Goal: Task Accomplishment & Management: Manage account settings

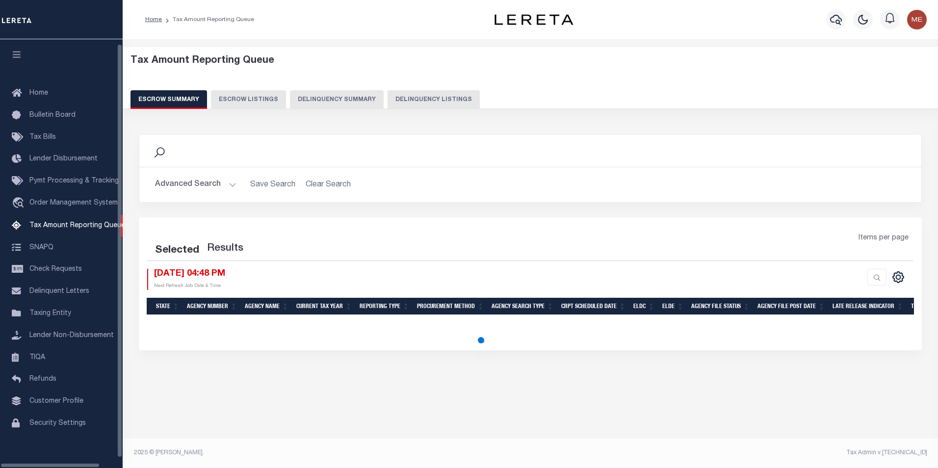
select select "100"
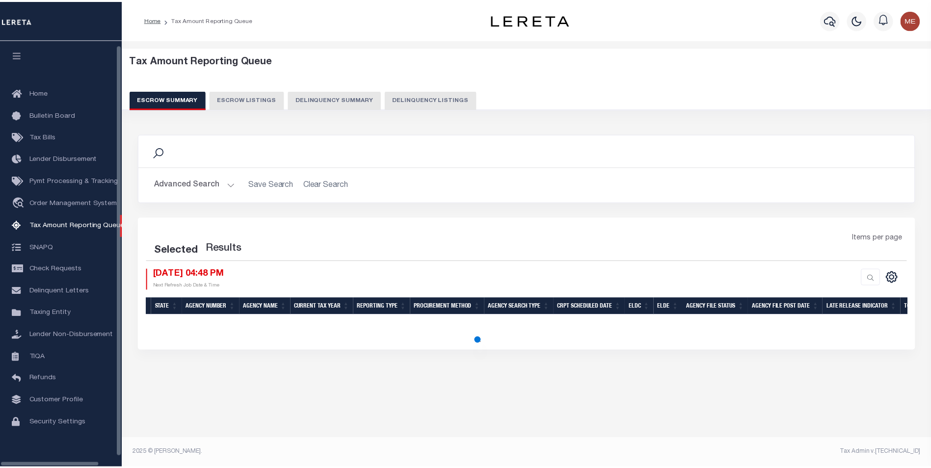
scroll to position [10, 0]
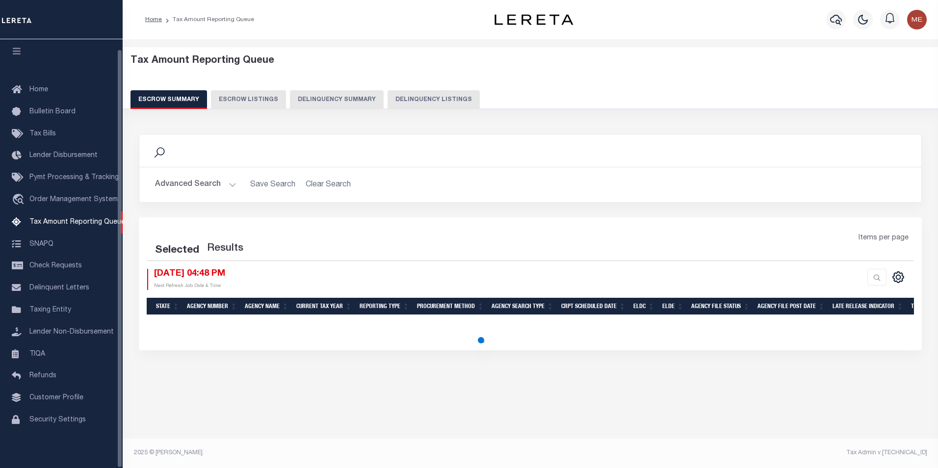
select select "100"
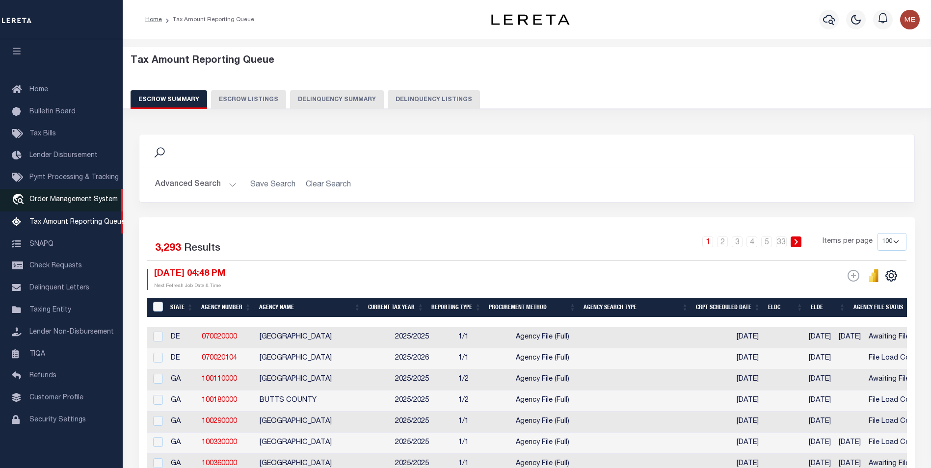
click at [92, 200] on link "travel_explore Order Management System" at bounding box center [61, 200] width 123 height 23
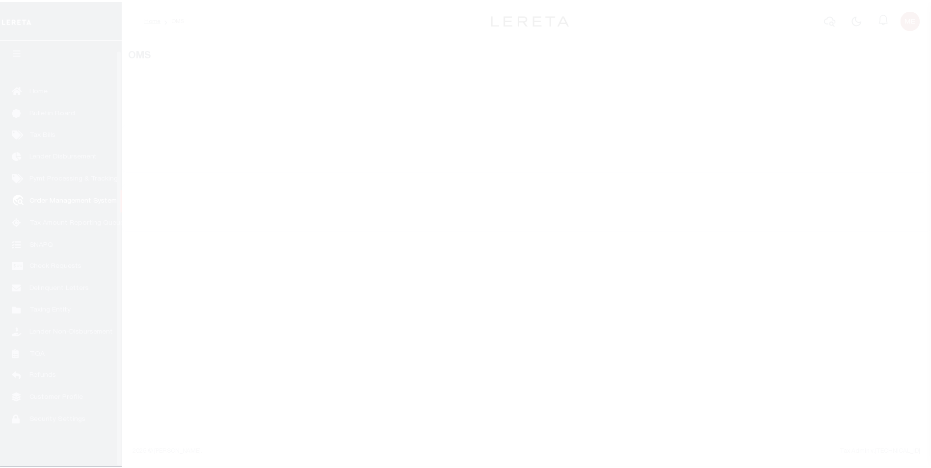
scroll to position [10, 0]
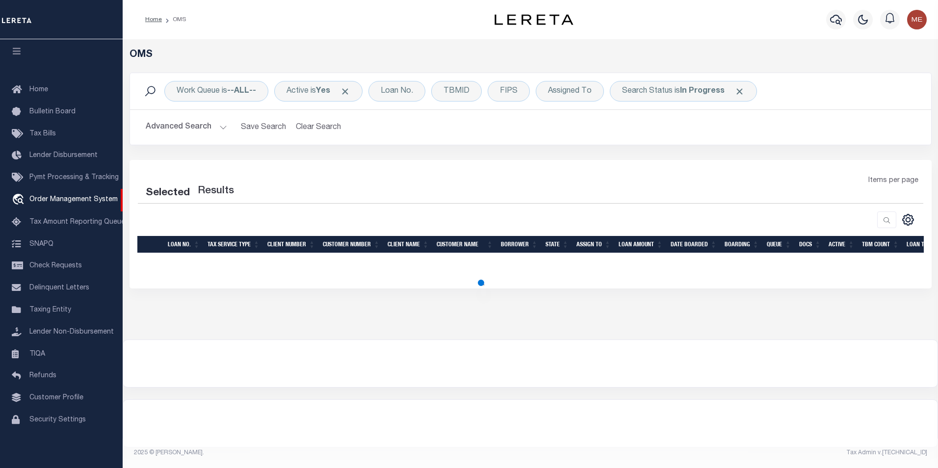
select select "200"
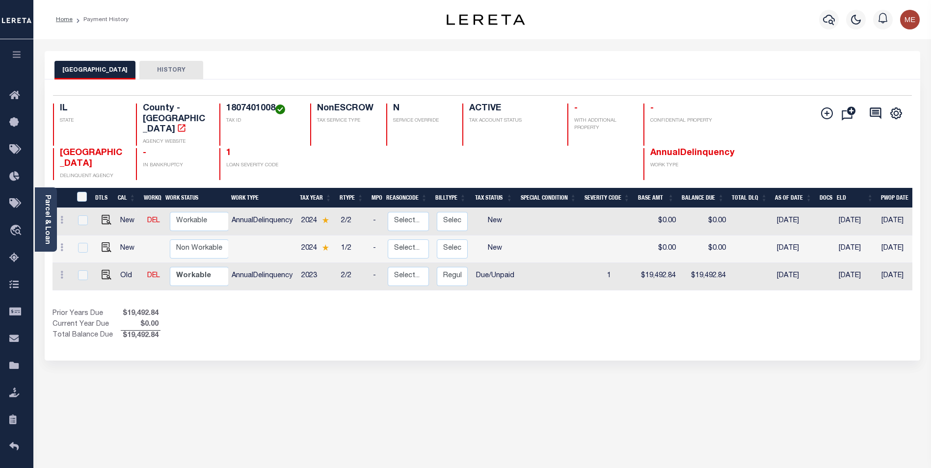
click at [246, 109] on h4 "1807401008" at bounding box center [262, 109] width 72 height 11
click at [263, 112] on h4 "1807401008" at bounding box center [262, 109] width 72 height 11
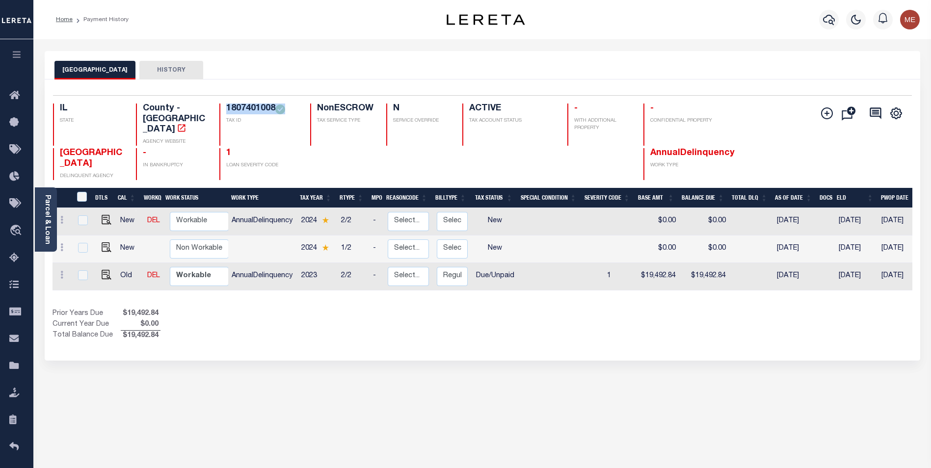
click at [263, 112] on h4 "1807401008" at bounding box center [262, 109] width 72 height 11
click at [42, 217] on div "Parcel & Loan" at bounding box center [46, 219] width 22 height 64
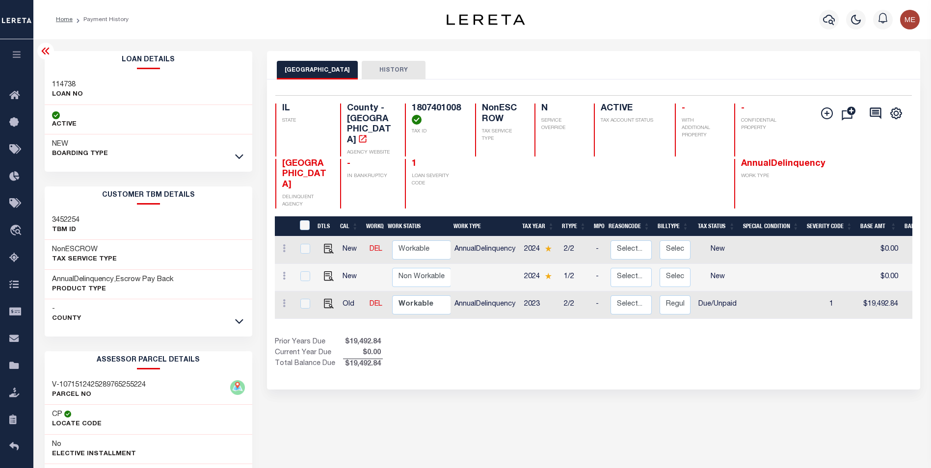
click at [70, 83] on h3 "114738" at bounding box center [67, 85] width 31 height 10
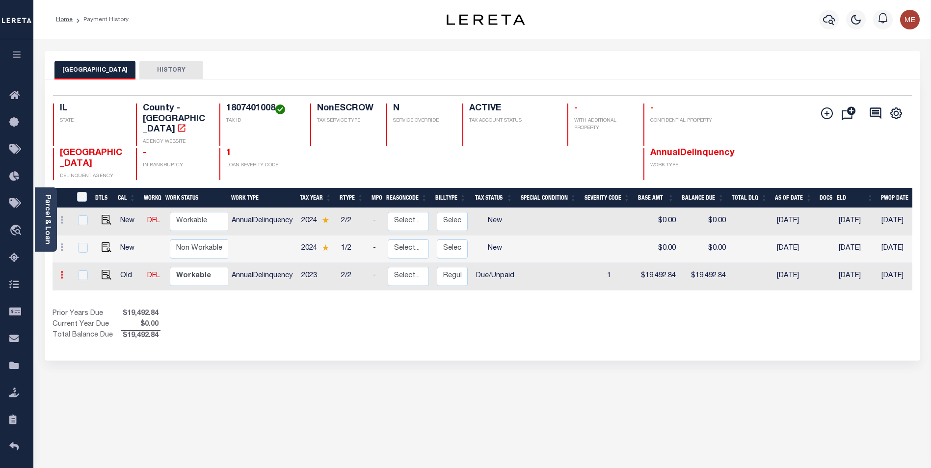
click at [58, 272] on link at bounding box center [61, 276] width 11 height 8
click at [86, 250] on img at bounding box center [85, 255] width 10 height 10
select select "DUE"
type input "$19,492.84"
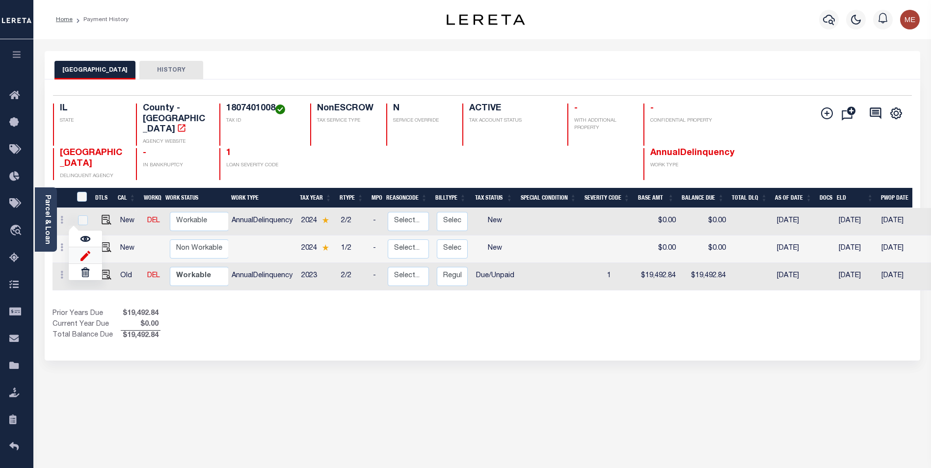
type input "09/15/2025"
type input "$0.00"
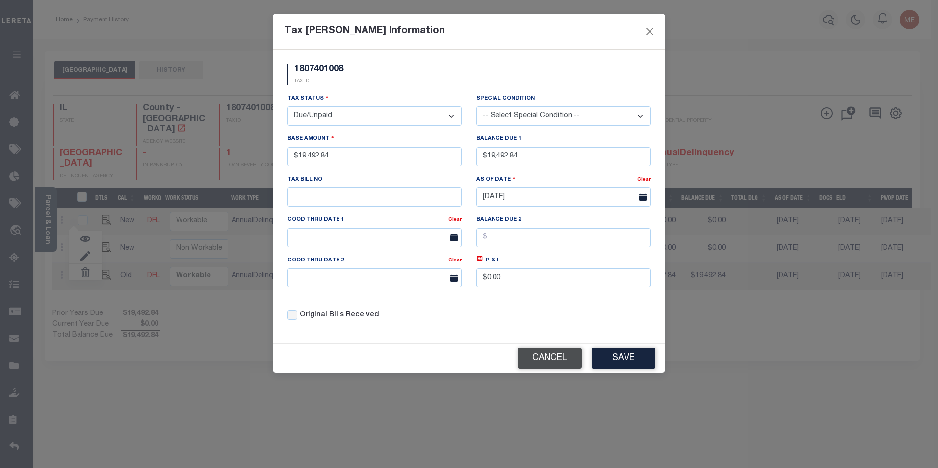
click at [548, 369] on button "Cancel" at bounding box center [550, 358] width 64 height 21
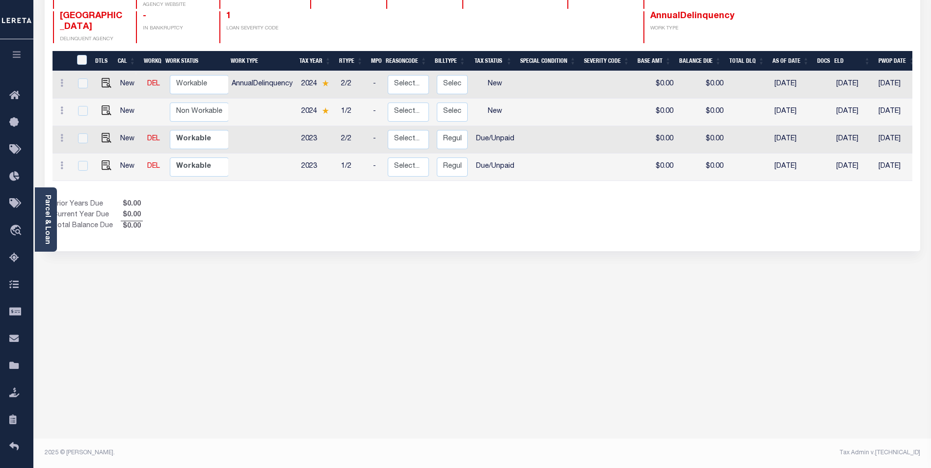
scroll to position [40, 0]
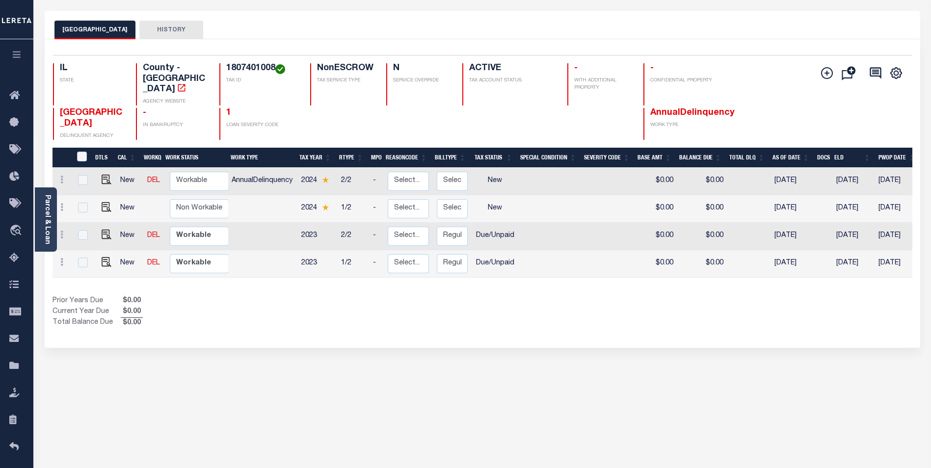
click at [740, 296] on div "Show Tax Lines before Bill Release Date Prior Years Due $0.00 Current Year Due …" at bounding box center [483, 312] width 860 height 33
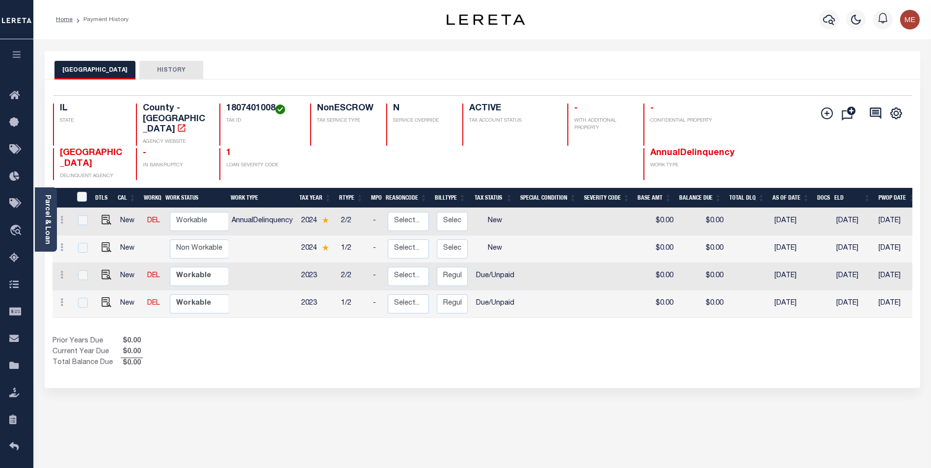
scroll to position [98, 0]
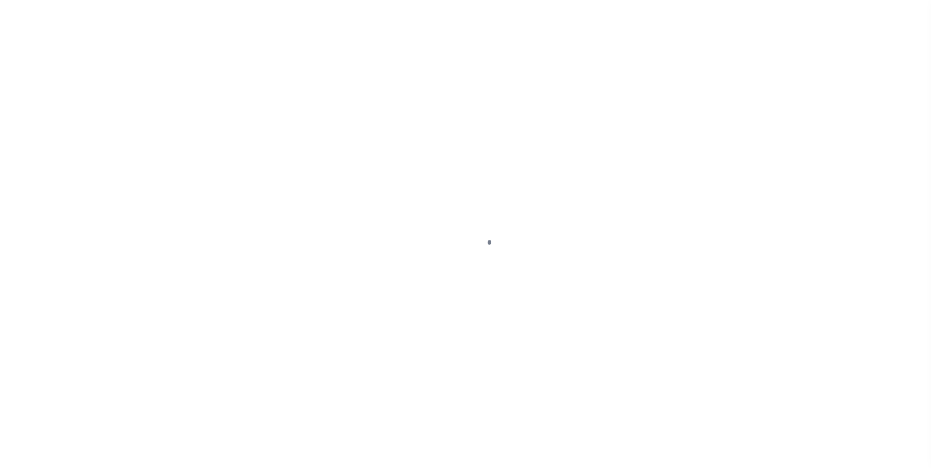
scroll to position [9, 0]
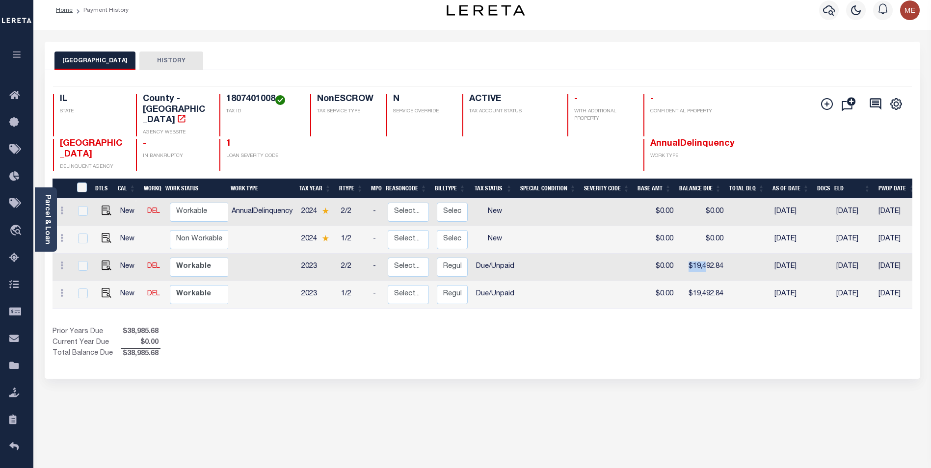
drag, startPoint x: 675, startPoint y: 252, endPoint x: 704, endPoint y: 255, distance: 29.6
click at [704, 255] on tr "New DEL Non Workable Workable 2023 2/2 - Select... Payment Reversal Taxable Val…" at bounding box center [550, 267] width 995 height 27
drag, startPoint x: 704, startPoint y: 255, endPoint x: 725, endPoint y: 260, distance: 21.8
click at [727, 260] on td at bounding box center [748, 267] width 43 height 27
checkbox input "true"
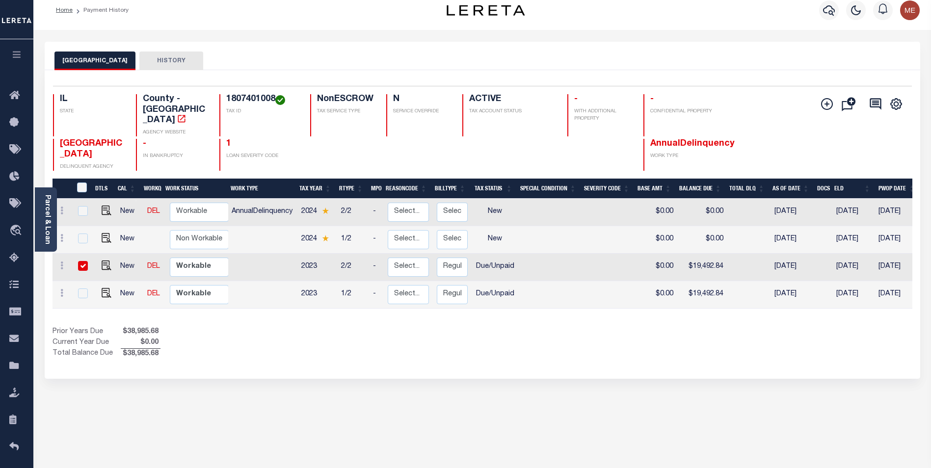
checkbox input "true"
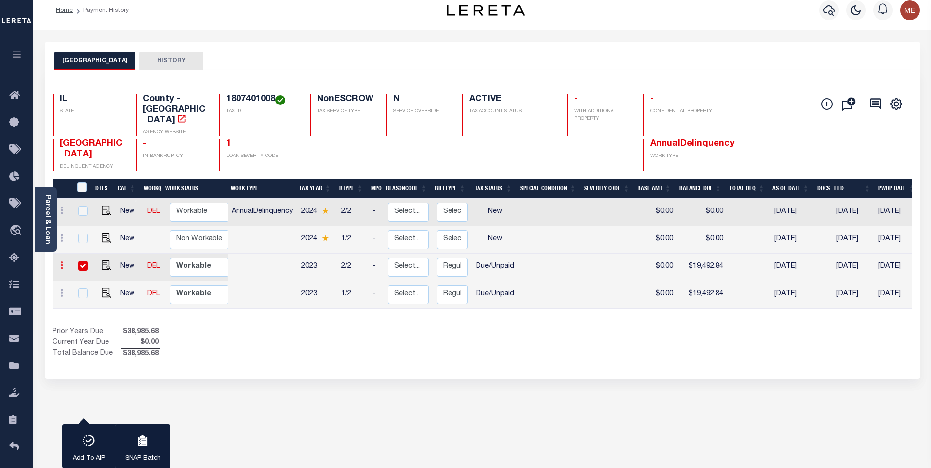
click at [61, 262] on icon at bounding box center [61, 266] width 3 height 8
click at [86, 258] on img at bounding box center [85, 263] width 10 height 10
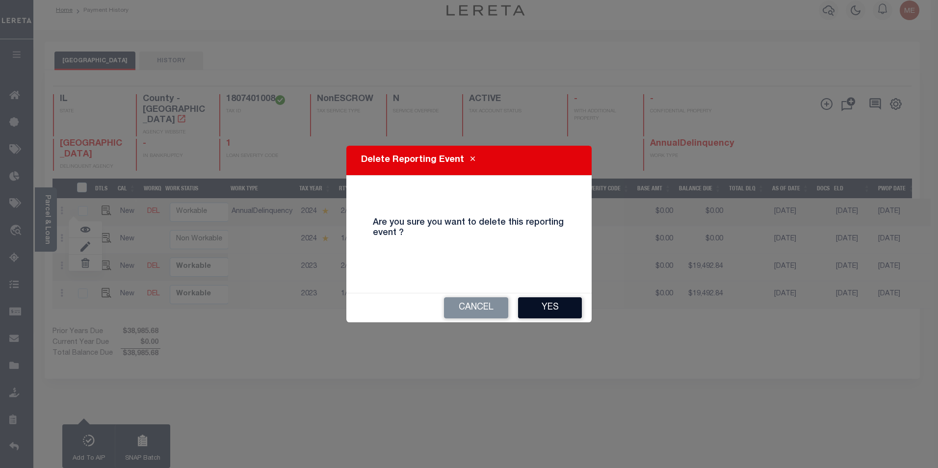
click at [548, 306] on button "Yes" at bounding box center [550, 307] width 64 height 21
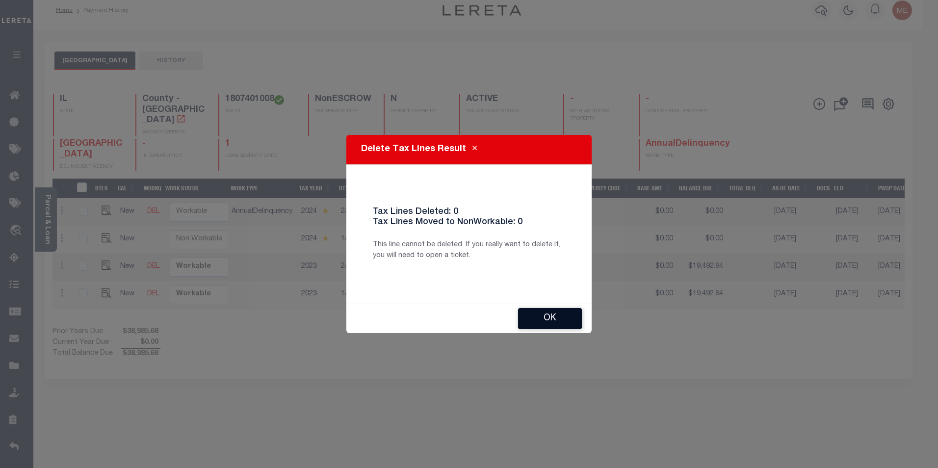
click at [534, 320] on button "Ok" at bounding box center [550, 318] width 64 height 21
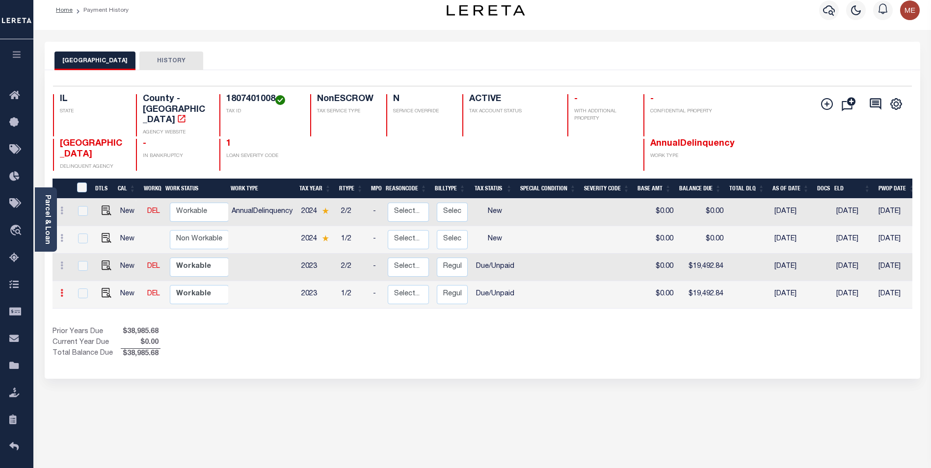
click at [66, 290] on link at bounding box center [61, 294] width 11 height 8
click at [83, 286] on img at bounding box center [85, 291] width 10 height 10
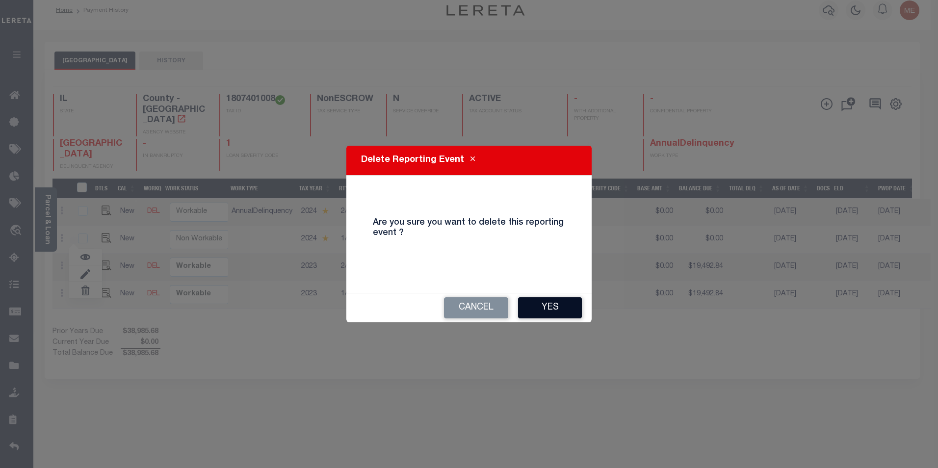
click at [525, 308] on button "Yes" at bounding box center [550, 307] width 64 height 21
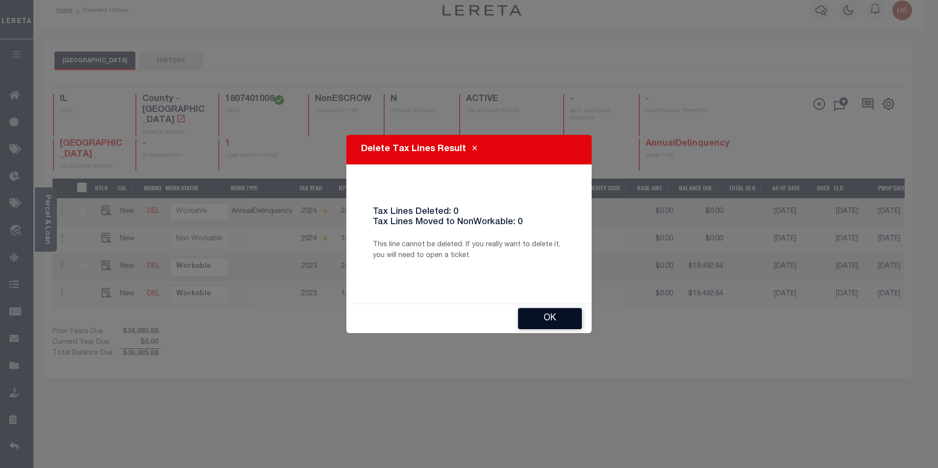
click at [541, 317] on button "Ok" at bounding box center [550, 318] width 64 height 21
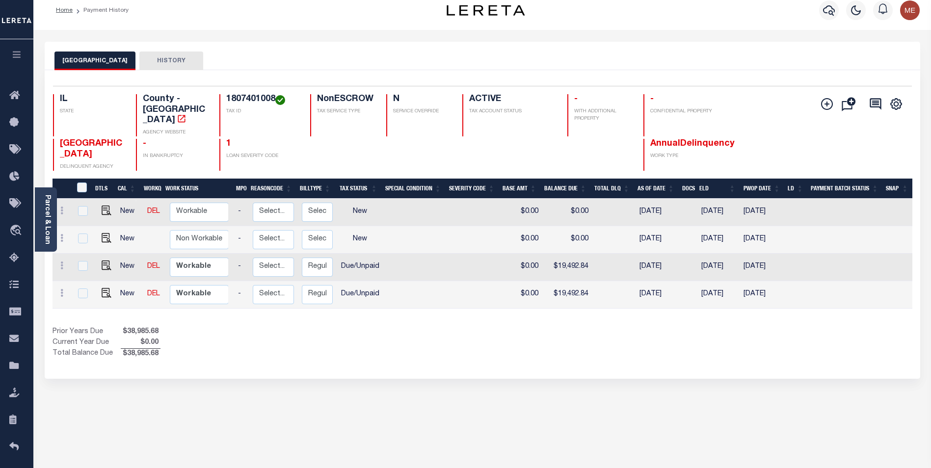
scroll to position [0, 0]
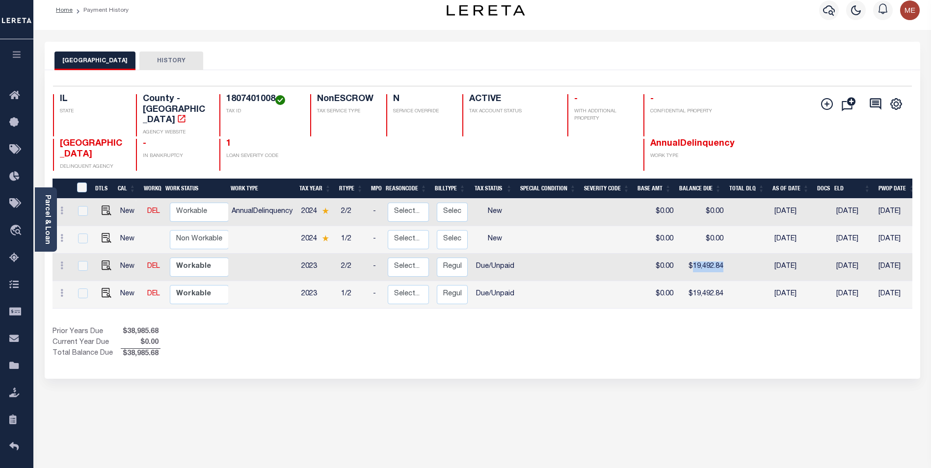
drag, startPoint x: 688, startPoint y: 254, endPoint x: 721, endPoint y: 255, distance: 32.4
click at [721, 255] on td "$19,492.84" at bounding box center [702, 267] width 50 height 27
checkbox input "true"
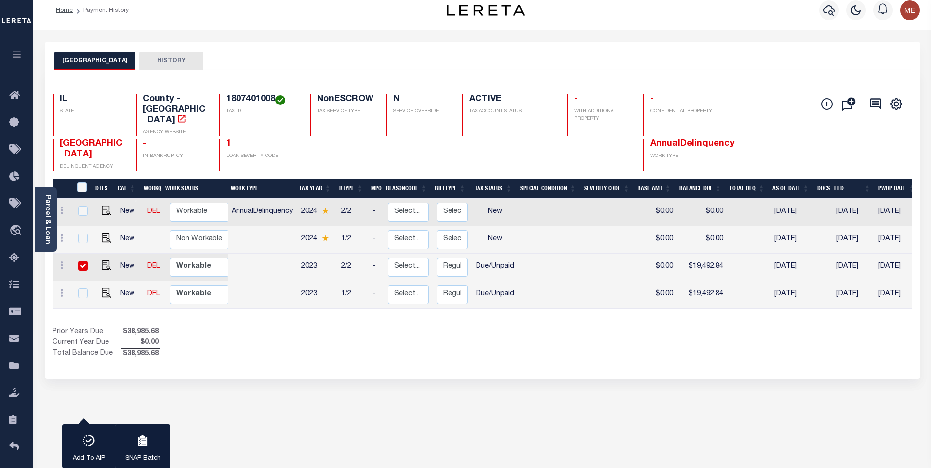
drag, startPoint x: 721, startPoint y: 255, endPoint x: 701, endPoint y: 273, distance: 27.1
click at [701, 281] on td "$19,492.84" at bounding box center [702, 294] width 50 height 27
checkbox input "true"
